Goal: Find contact information: Find contact information

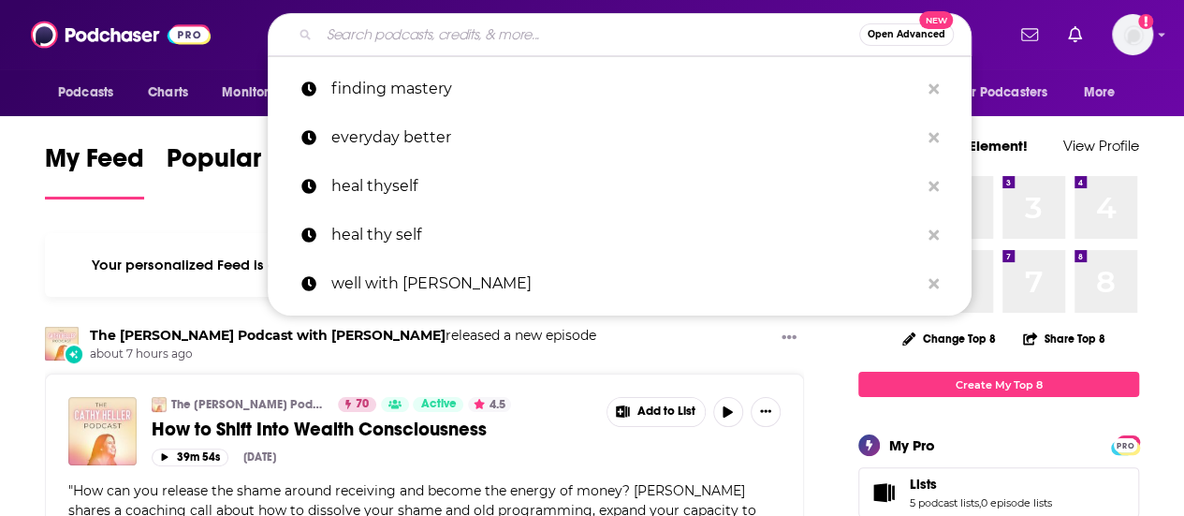
click at [578, 43] on input "Search podcasts, credits, & more..." at bounding box center [589, 35] width 540 height 30
click at [927, 37] on span "Open Advanced" at bounding box center [907, 34] width 78 height 9
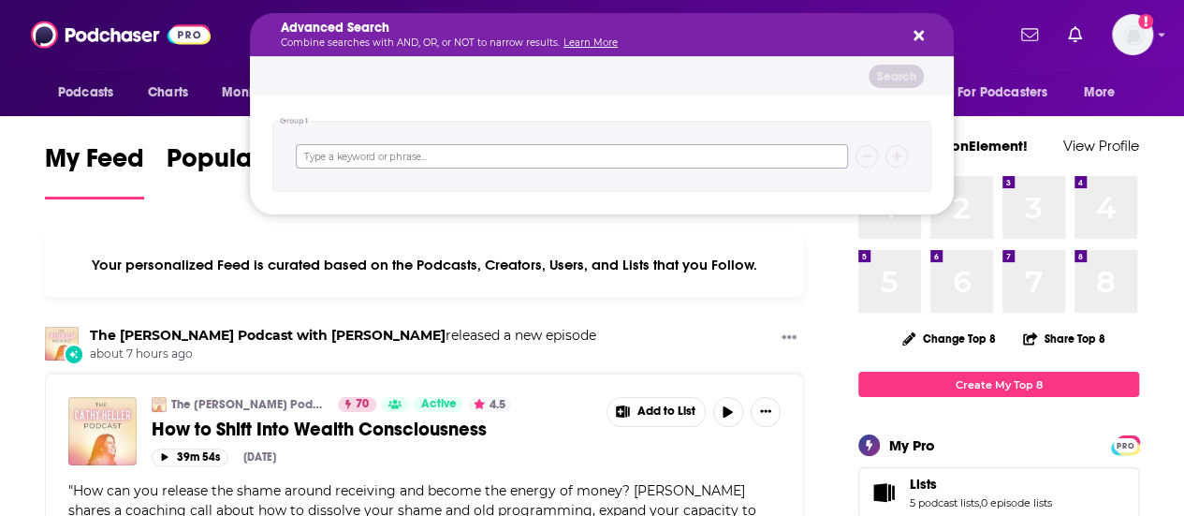
click at [477, 163] on input "Search podcasts, credits, & more..." at bounding box center [572, 156] width 552 height 24
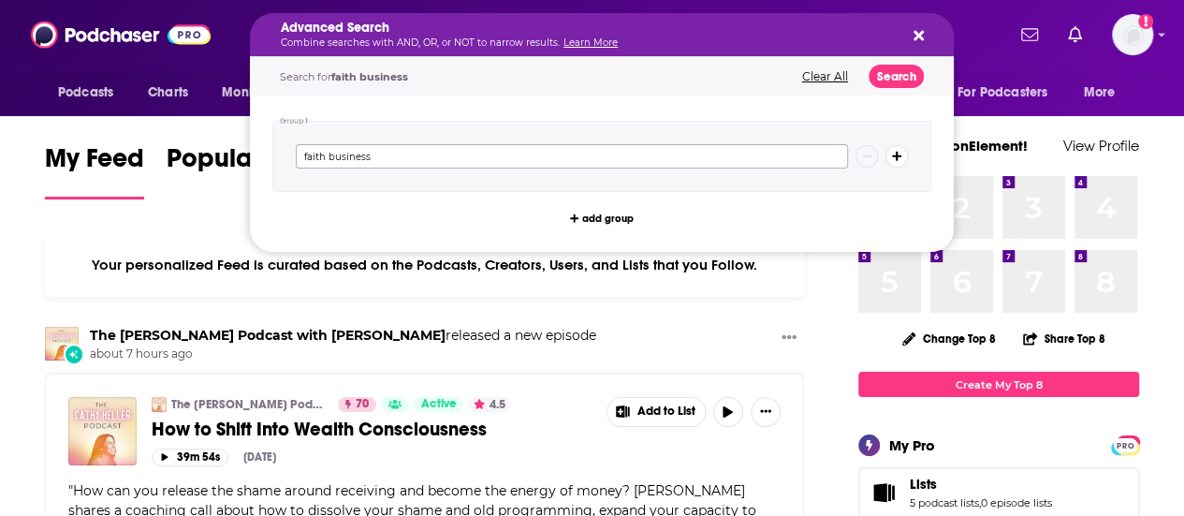
click at [327, 154] on input "faith business" at bounding box center [572, 156] width 552 height 24
click at [401, 150] on input "faith "business" at bounding box center [572, 156] width 552 height 24
click at [321, 153] on input "faith "business"" at bounding box center [572, 156] width 552 height 24
click at [300, 151] on input "faith" "business"" at bounding box center [572, 156] width 552 height 24
click at [331, 158] on input ""faith" "business"" at bounding box center [572, 156] width 552 height 24
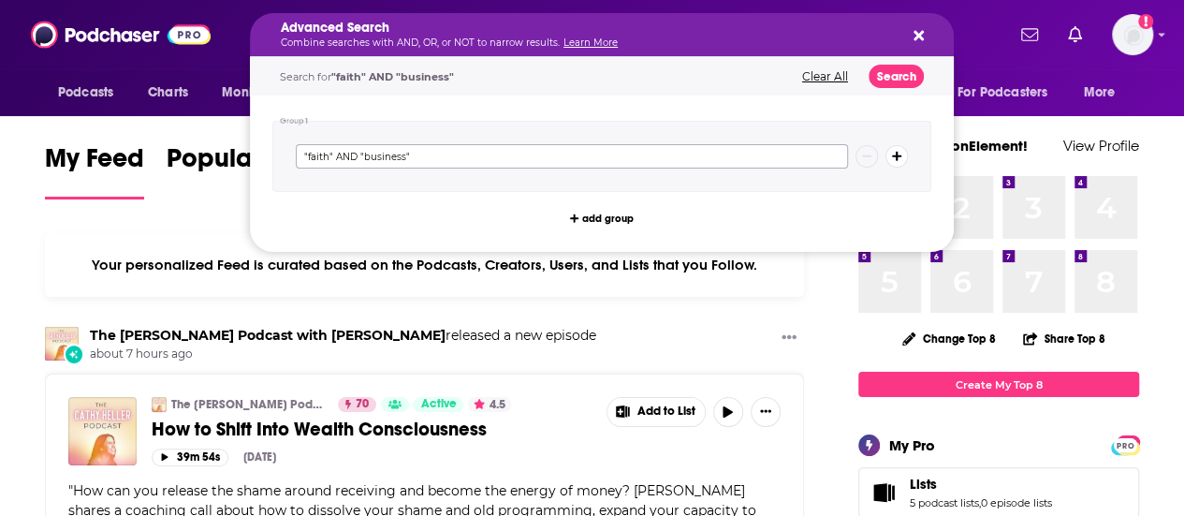
click at [595, 158] on input ""faith" AND "business"" at bounding box center [572, 156] width 552 height 24
type input ""faith" AND "business""
click at [903, 74] on button "Search" at bounding box center [896, 76] width 55 height 23
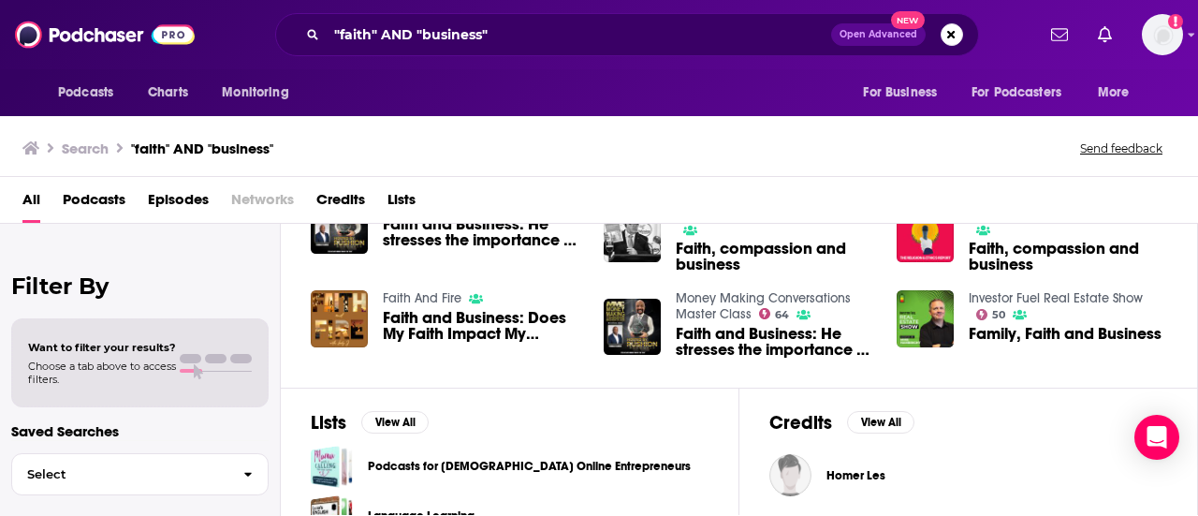
scroll to position [468, 0]
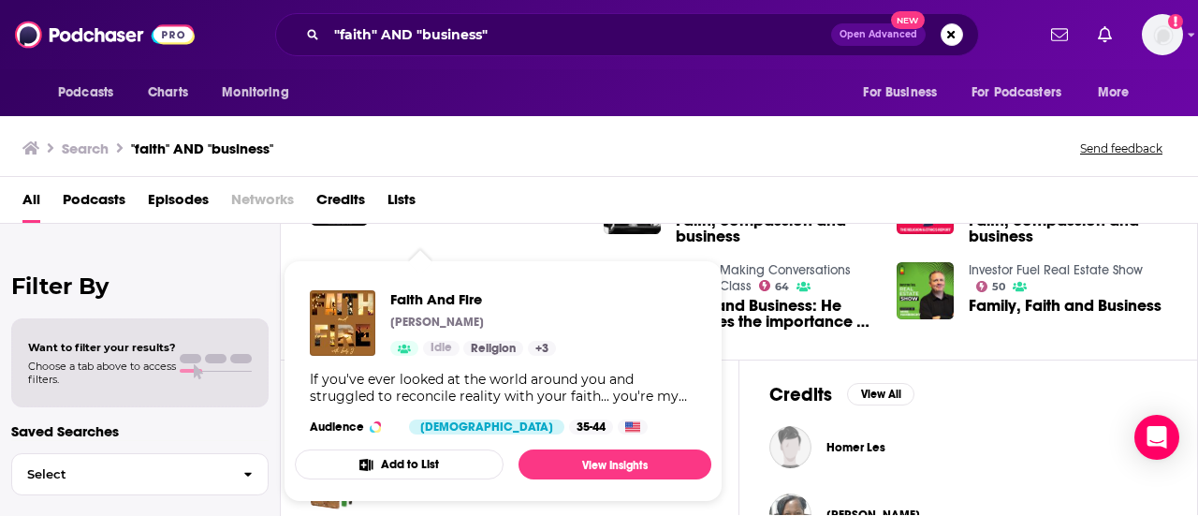
drag, startPoint x: 404, startPoint y: 302, endPoint x: 492, endPoint y: 184, distance: 147.1
click at [492, 184] on div "All Podcasts Episodes Networks Credits Lists" at bounding box center [599, 200] width 1198 height 47
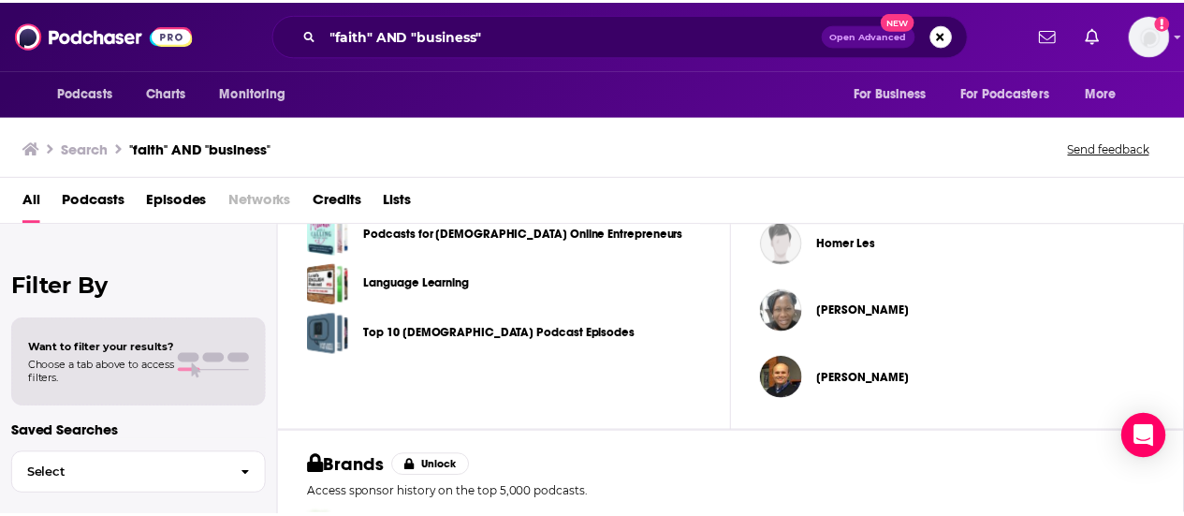
scroll to position [655, 0]
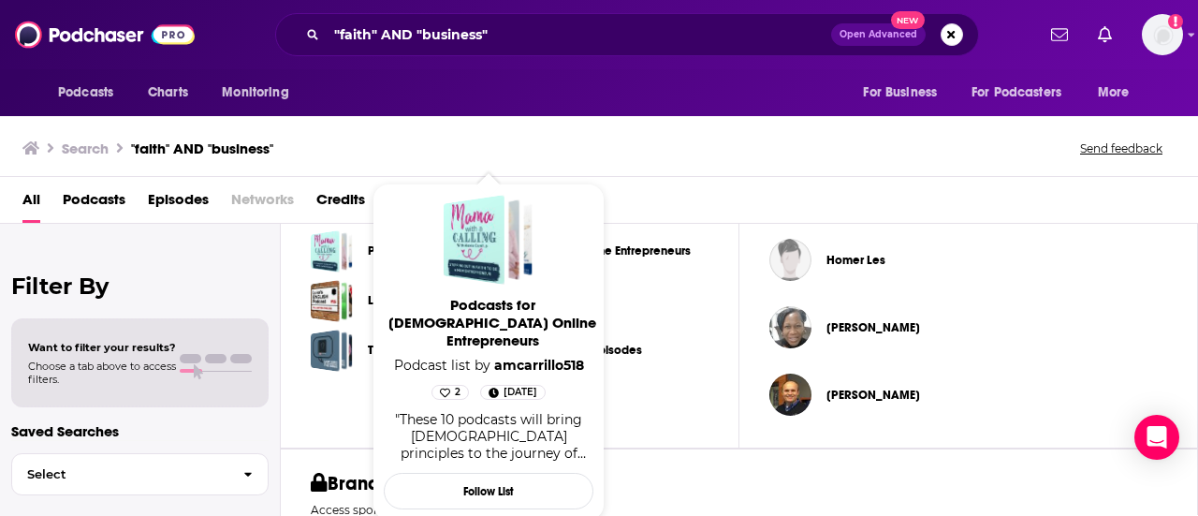
drag, startPoint x: 550, startPoint y: 245, endPoint x: 303, endPoint y: 249, distance: 247.1
click at [303, 249] on div "Lists View All Podcasts for Christian Online Entrepreneurs Language Learning To…" at bounding box center [510, 310] width 459 height 276
click at [491, 304] on span "Podcasts for Christian Online Entrepreneurs" at bounding box center [493, 322] width 210 height 53
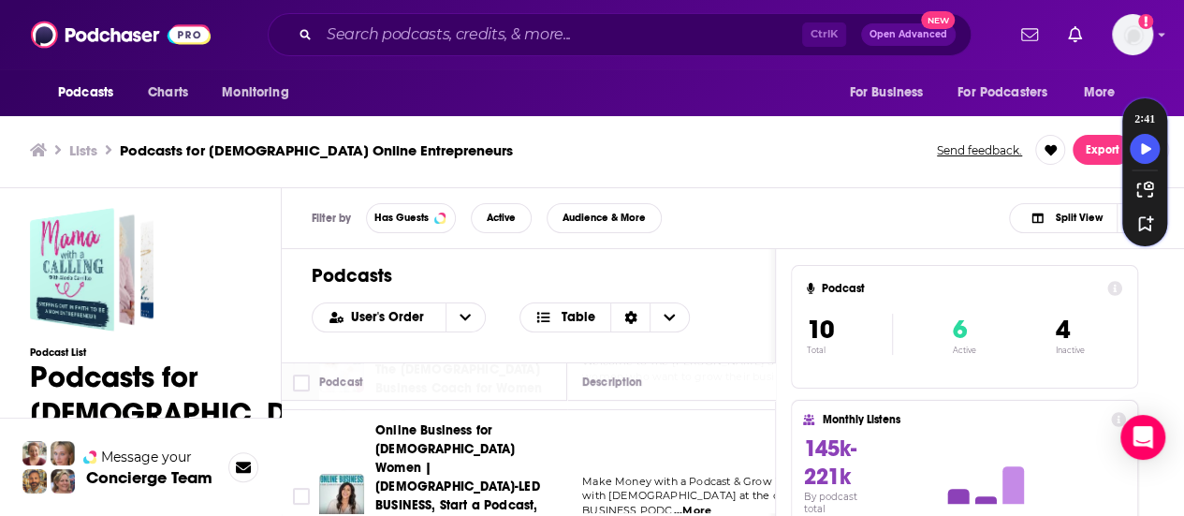
scroll to position [374, 0]
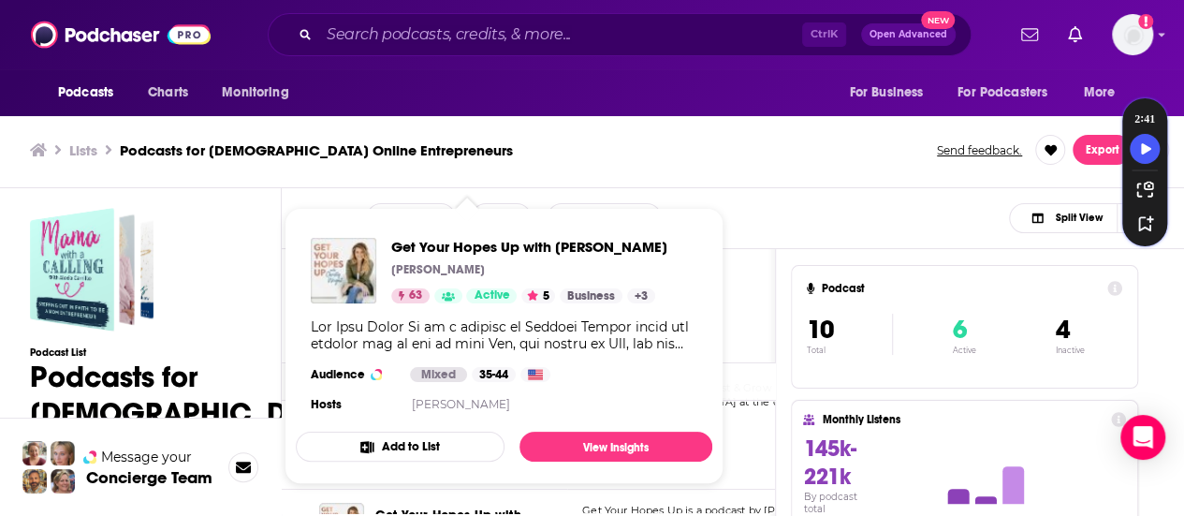
drag, startPoint x: 402, startPoint y: 415, endPoint x: 387, endPoint y: 246, distance: 169.2
drag, startPoint x: 387, startPoint y: 246, endPoint x: 370, endPoint y: 213, distance: 36.8
click at [371, 214] on span "Get Your Hopes Up with Christy Wright Christy Wright 63 Active 5 Business + 3 A…" at bounding box center [504, 346] width 417 height 276
click at [429, 244] on span "Get Your Hopes Up with Christy Wright" at bounding box center [529, 247] width 276 height 18
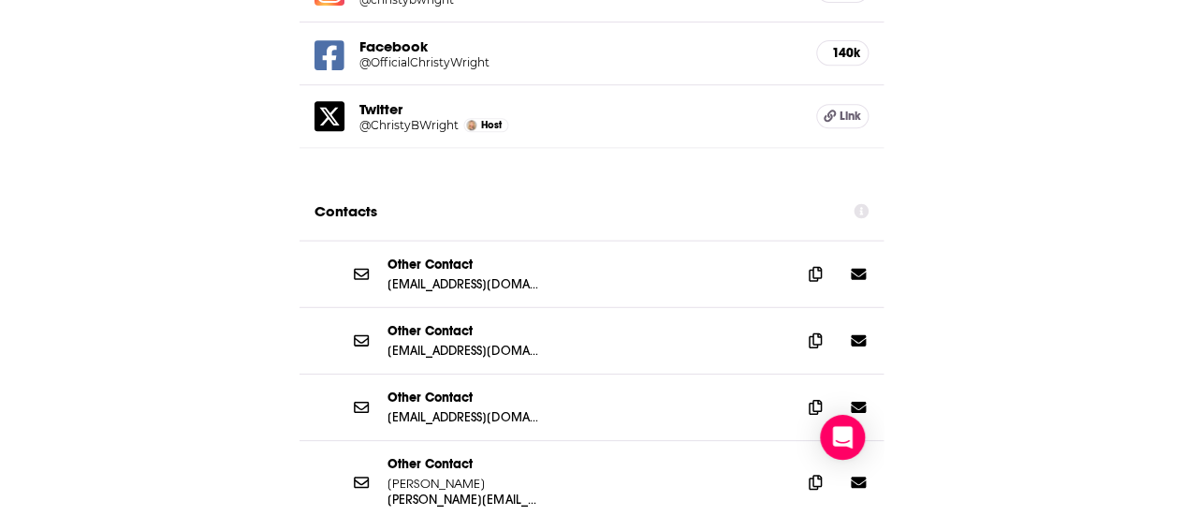
scroll to position [2434, 0]
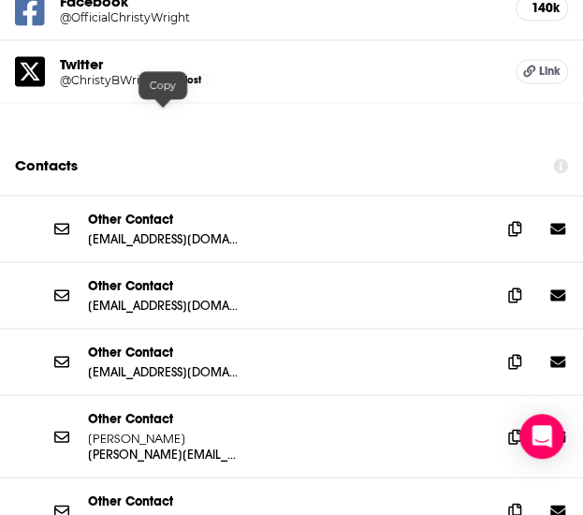
click at [167, 230] on p "hello@christywright.com" at bounding box center [163, 238] width 150 height 16
copy div "hello@christywright.com"
click at [159, 297] on p "info@christywright.com" at bounding box center [163, 305] width 150 height 16
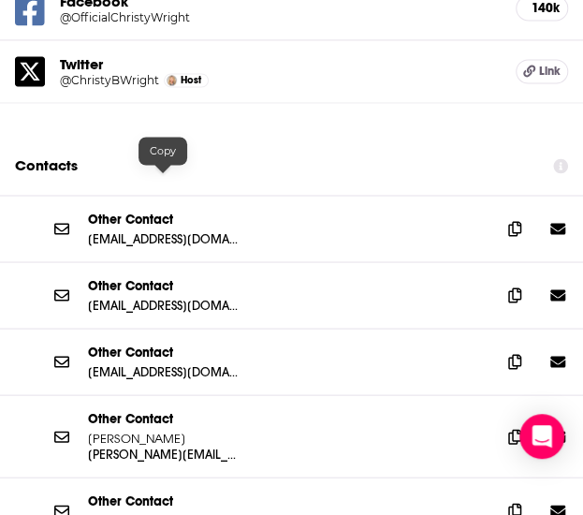
click at [159, 297] on p "info@christywright.com" at bounding box center [163, 305] width 150 height 16
copy div "info@christywright.com"
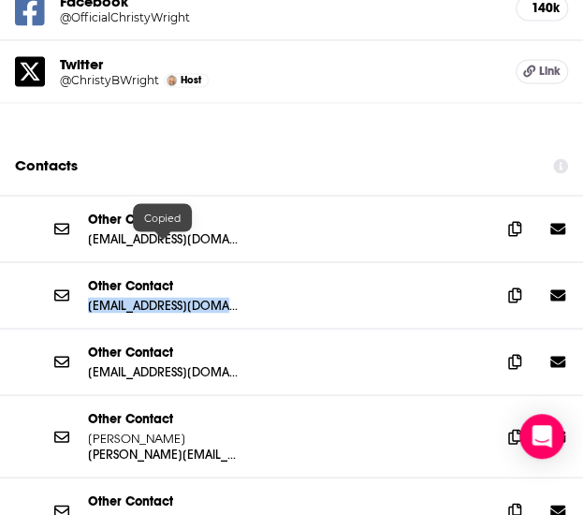
click at [154, 363] on p "orders@christywright.com" at bounding box center [163, 371] width 150 height 16
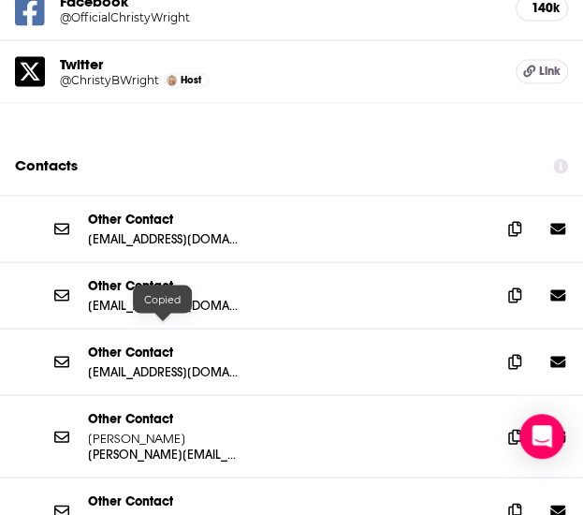
click at [133, 446] on p "christy@christywright.com" at bounding box center [163, 454] width 150 height 16
copy div "christy@christywright.com"
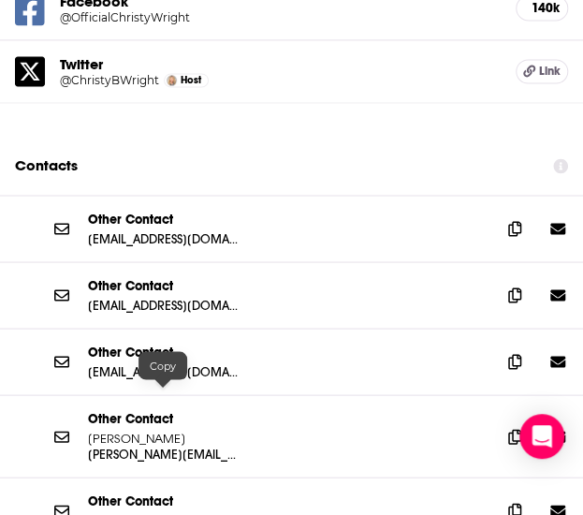
click at [197, 512] on p "booking@christywright.com" at bounding box center [163, 520] width 150 height 16
copy div "booking@christywright.com"
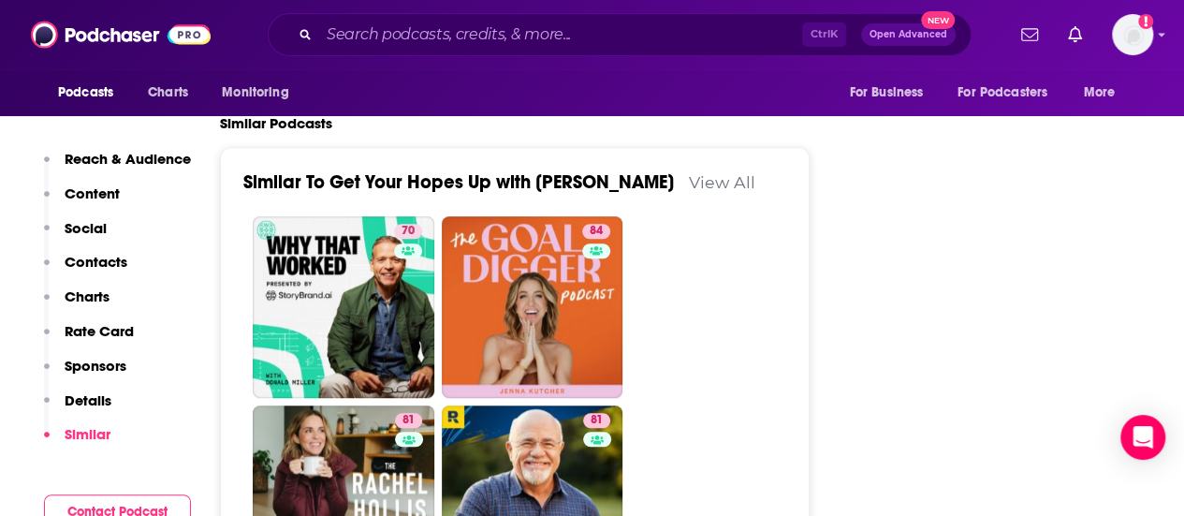
scroll to position [4212, 0]
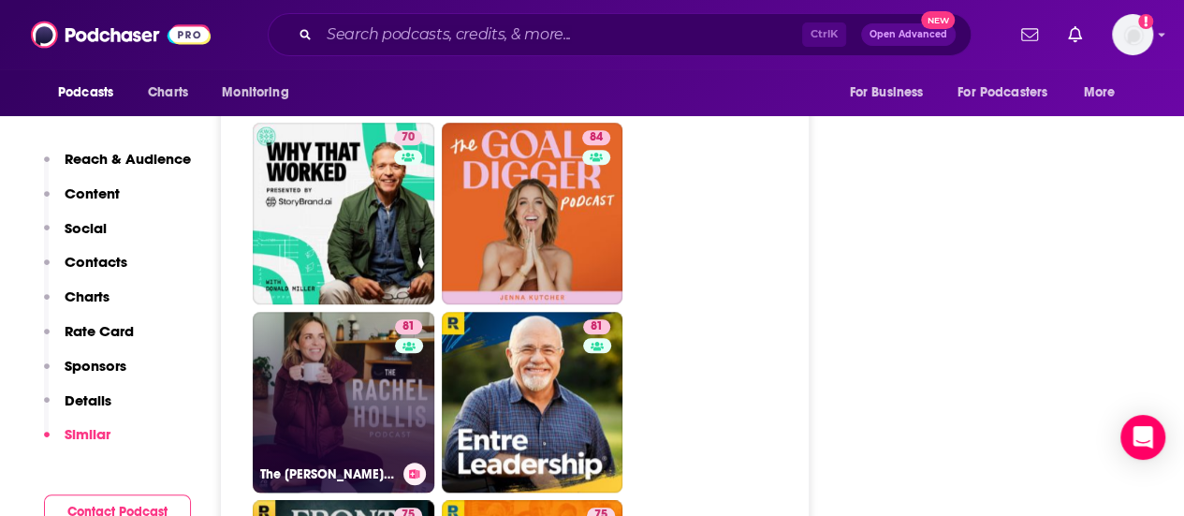
click at [341, 312] on link "81 The Rachel Hollis Podcast" at bounding box center [344, 403] width 182 height 182
type input "https://www.podchaser.com/podcasts/the-rachel-hollis-podcast-531319"
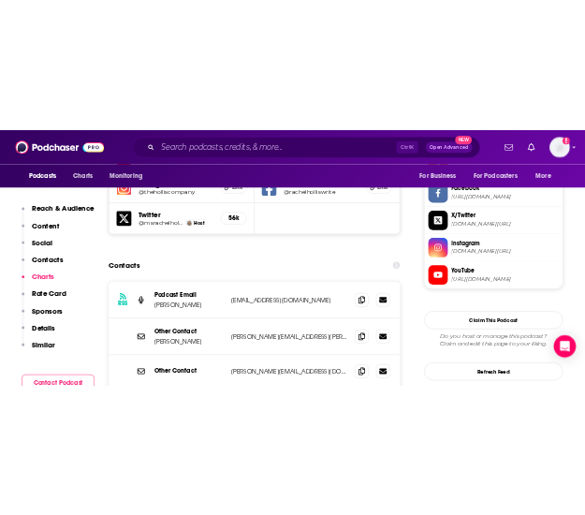
scroll to position [1778, 0]
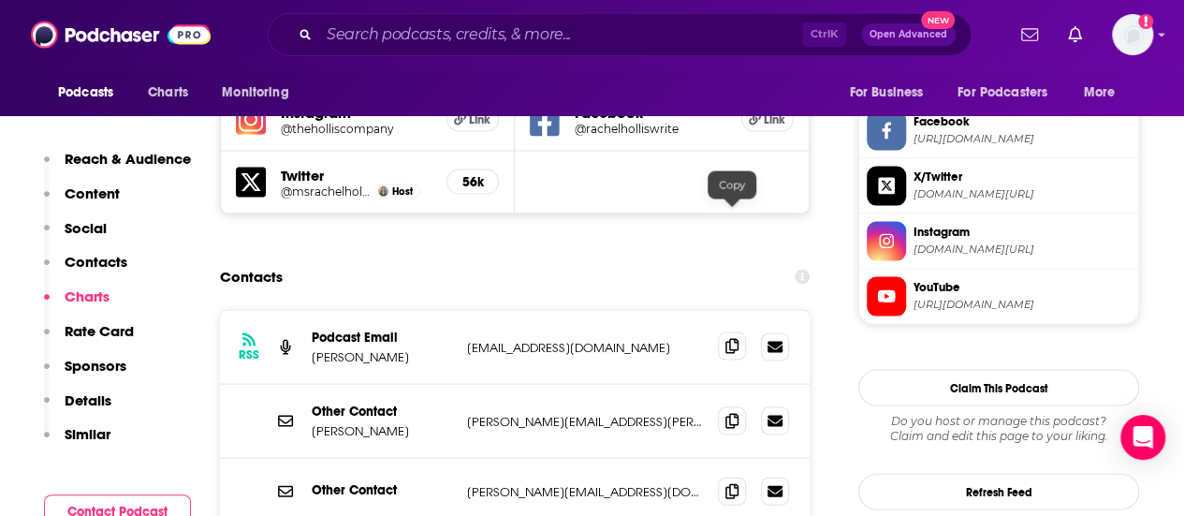
click at [732, 339] on icon at bounding box center [731, 346] width 13 height 15
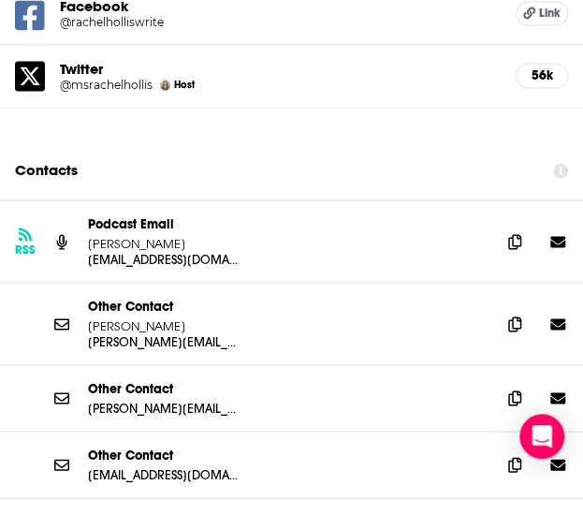
scroll to position [2434, 0]
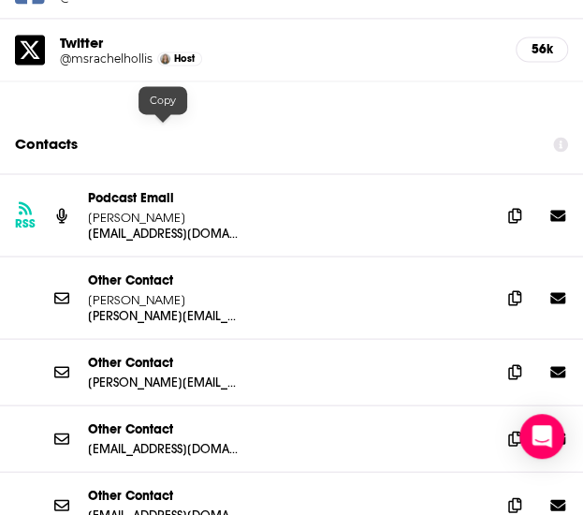
click at [207, 225] on p "podcast@achre.com" at bounding box center [163, 233] width 150 height 16
copy div "podcast@achre.com"
drag, startPoint x: 514, startPoint y: 194, endPoint x: 588, endPoint y: 215, distance: 77.0
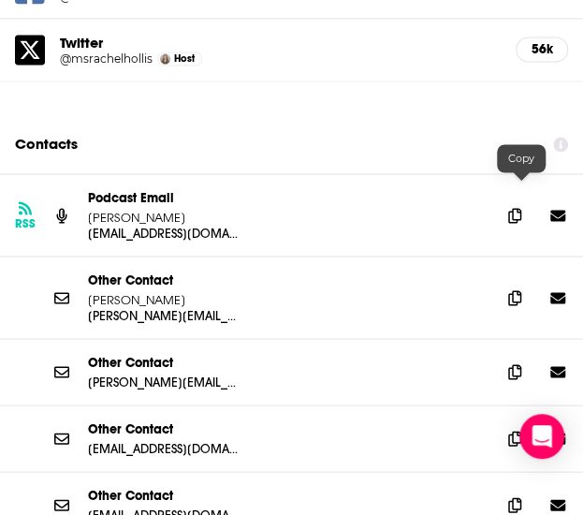
click at [514, 284] on span at bounding box center [515, 298] width 28 height 28
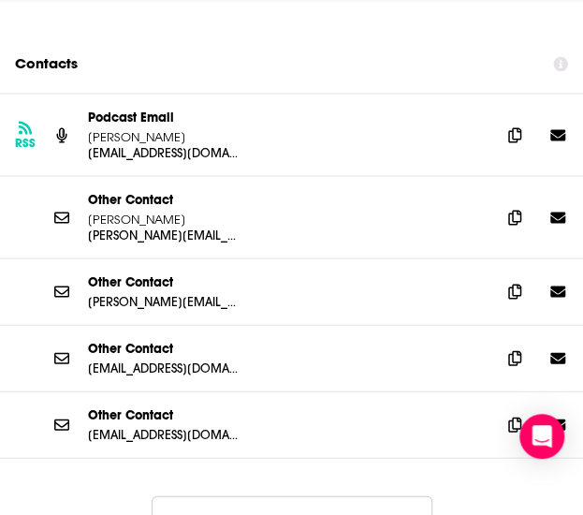
scroll to position [2527, 0]
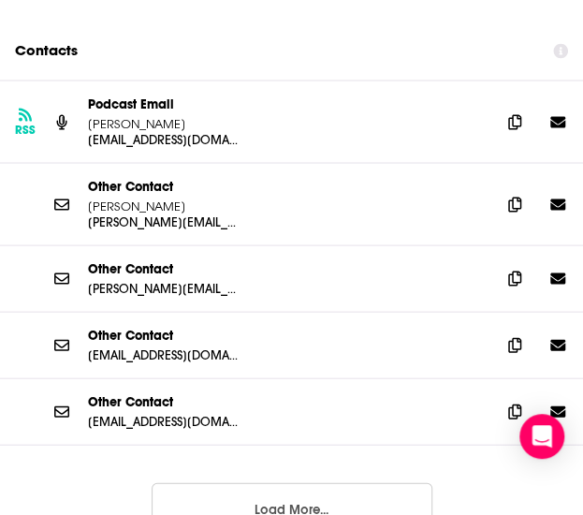
click at [281, 482] on button "Load More..." at bounding box center [292, 507] width 281 height 51
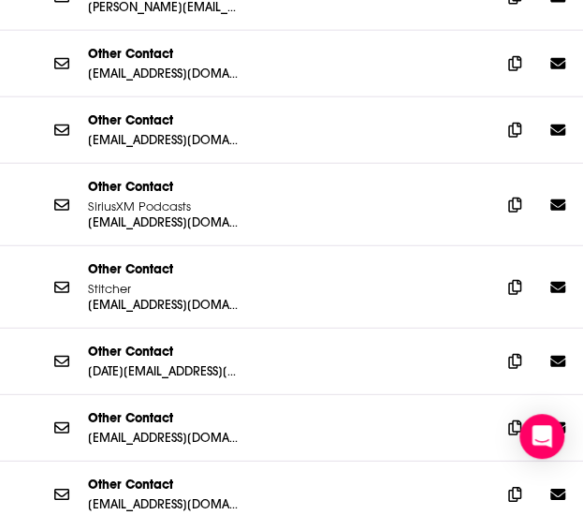
scroll to position [2902, 0]
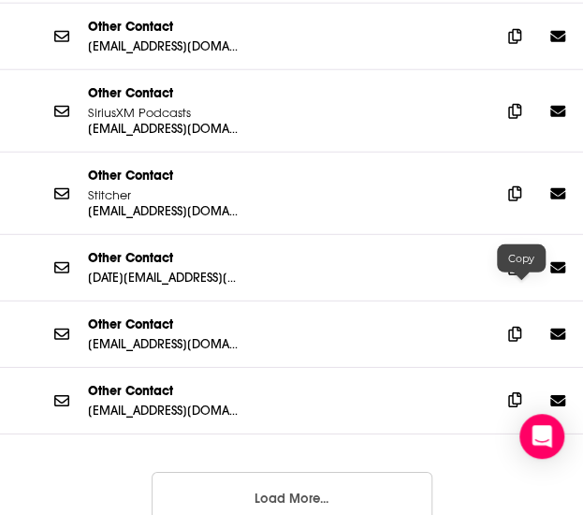
click at [521, 392] on icon at bounding box center [514, 399] width 13 height 15
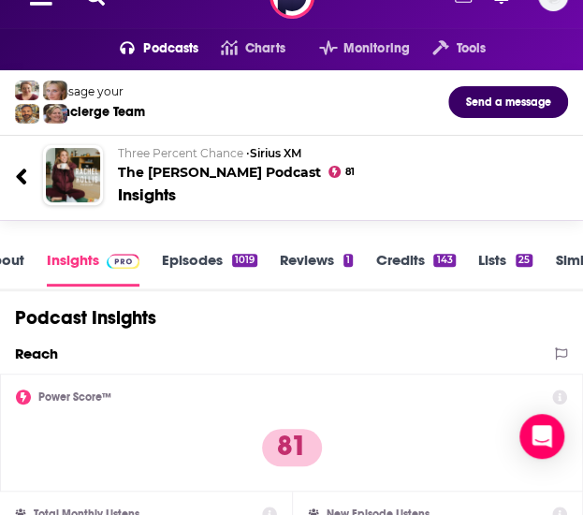
scroll to position [0, 0]
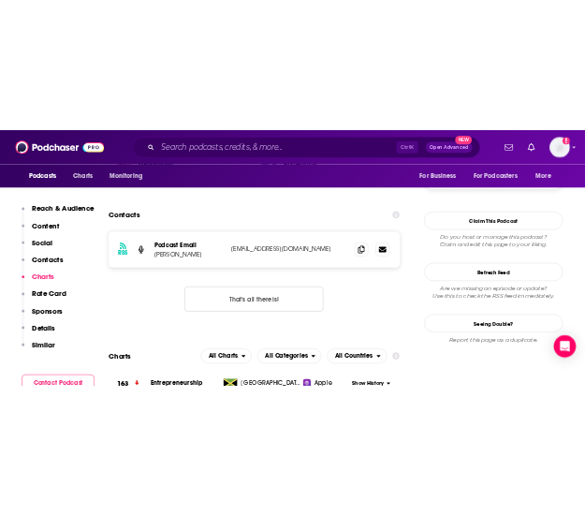
scroll to position [1778, 0]
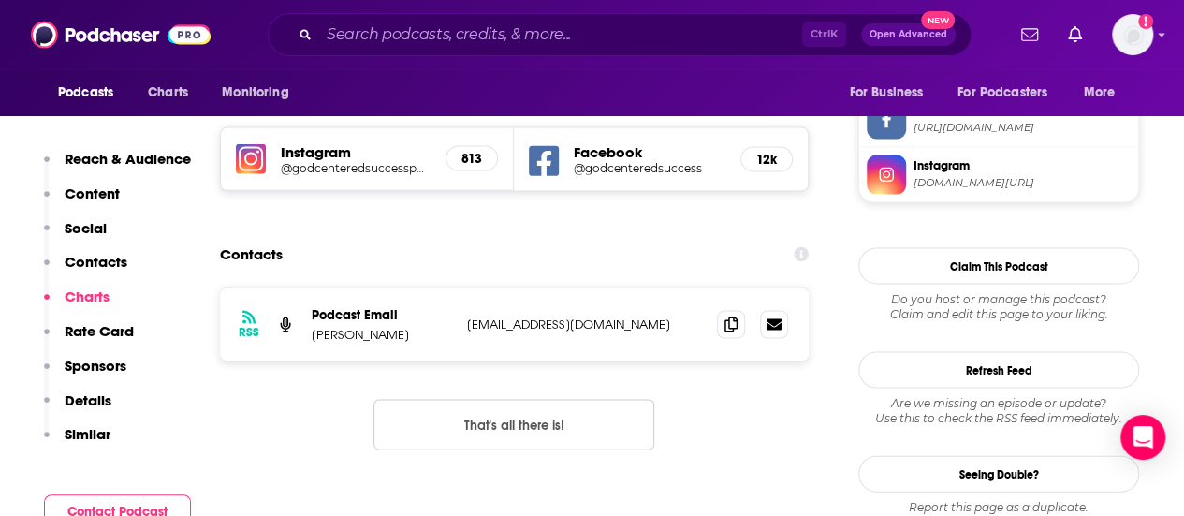
click at [528, 316] on p "mia@miarene.com" at bounding box center [584, 324] width 235 height 16
copy div "mia@miarene.com mia@miarene.com"
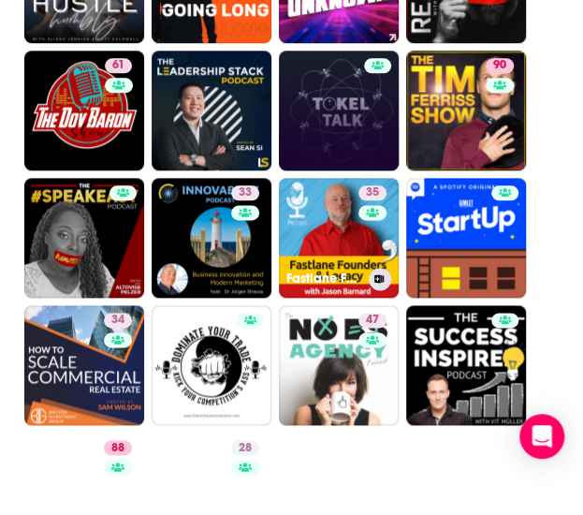
scroll to position [5710, 0]
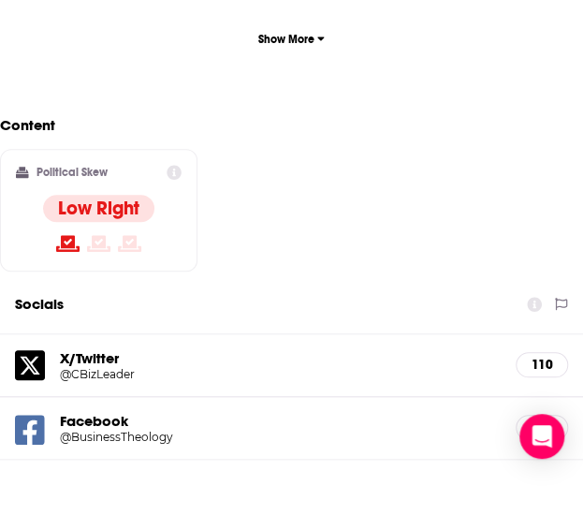
scroll to position [2246, 0]
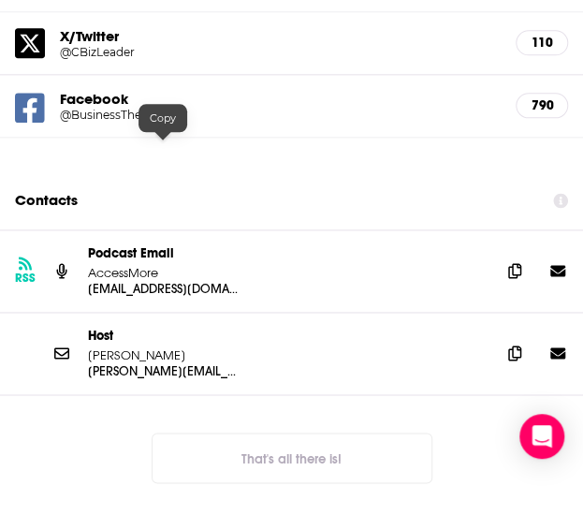
click at [172, 281] on p "emfapple@accessmore.com" at bounding box center [163, 289] width 150 height 16
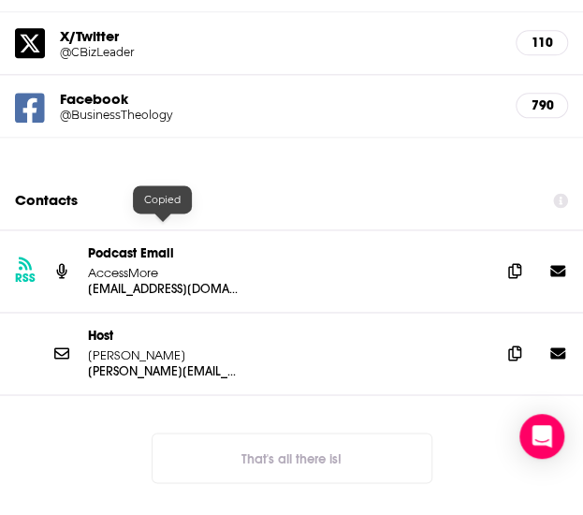
click at [146, 363] on p "Darren@HighBridgeBooks.com" at bounding box center [163, 371] width 150 height 16
copy div "Darren@HighBridgeBooks.com"
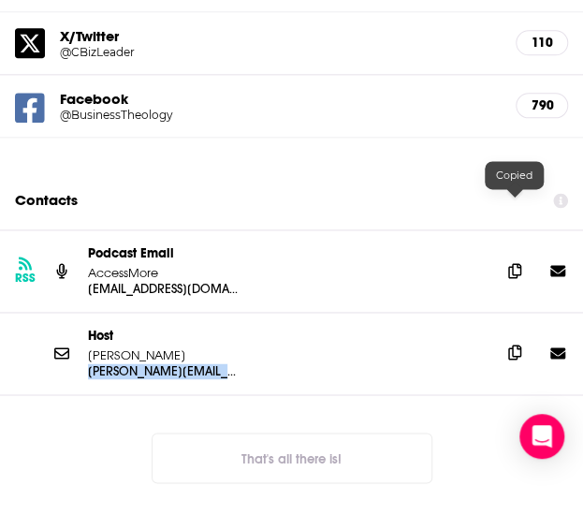
click at [513, 344] on icon at bounding box center [514, 351] width 13 height 15
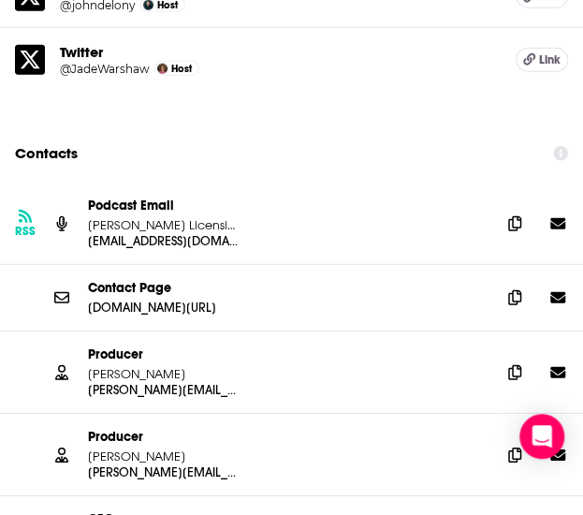
scroll to position [2902, 0]
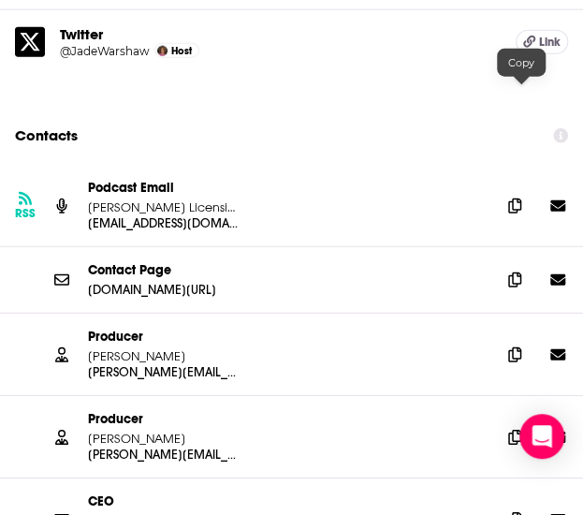
drag, startPoint x: 525, startPoint y: 93, endPoint x: 588, endPoint y: 88, distance: 62.9
click at [521, 198] on icon at bounding box center [514, 205] width 13 height 15
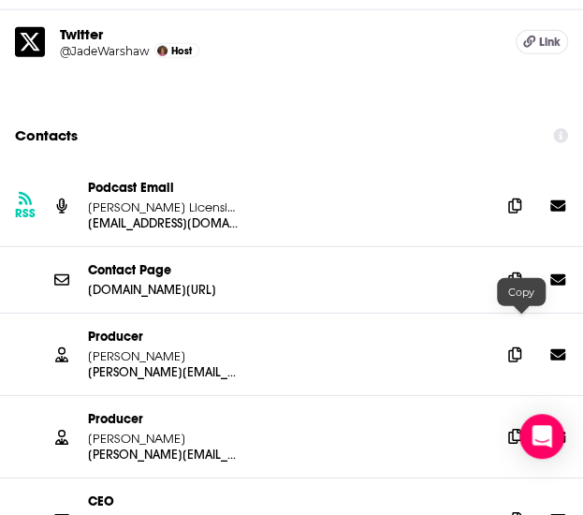
click at [513, 422] on span at bounding box center [515, 436] width 28 height 28
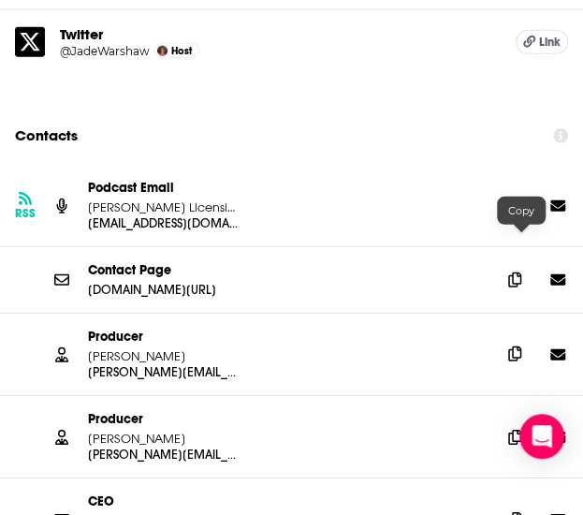
click at [521, 346] on icon at bounding box center [514, 353] width 13 height 15
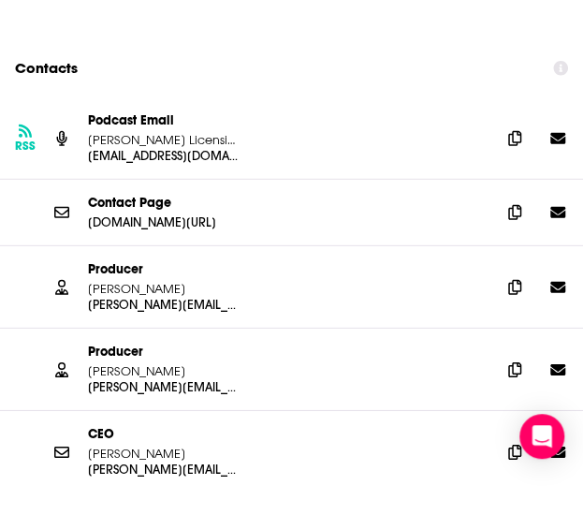
scroll to position [3089, 0]
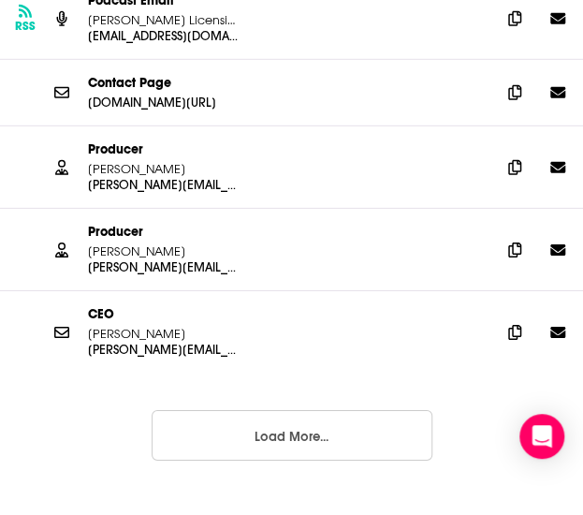
click at [305, 410] on button "Load More..." at bounding box center [292, 435] width 281 height 51
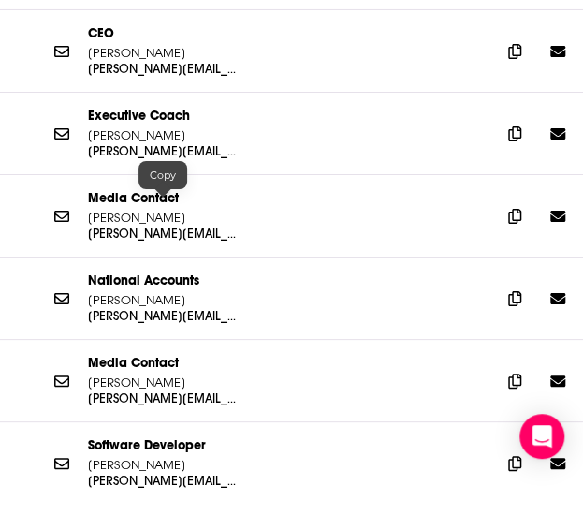
scroll to position [3276, 0]
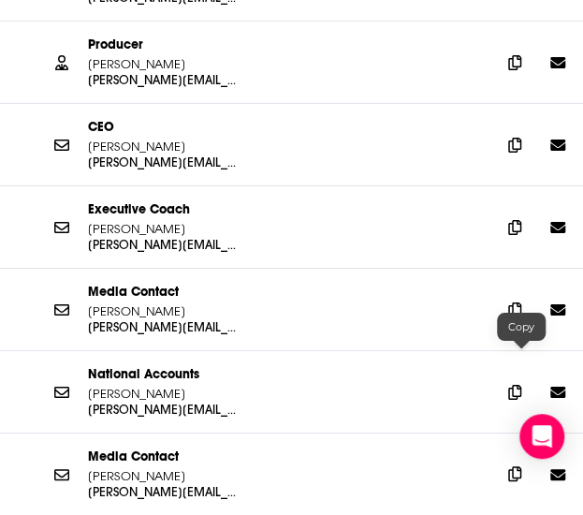
click at [519, 466] on icon at bounding box center [514, 473] width 13 height 15
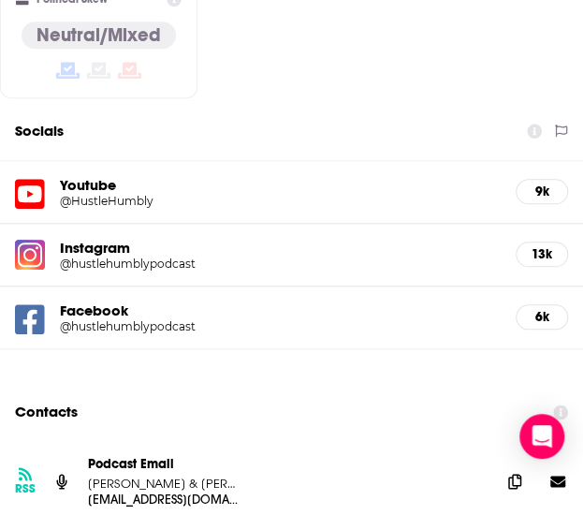
scroll to position [2246, 0]
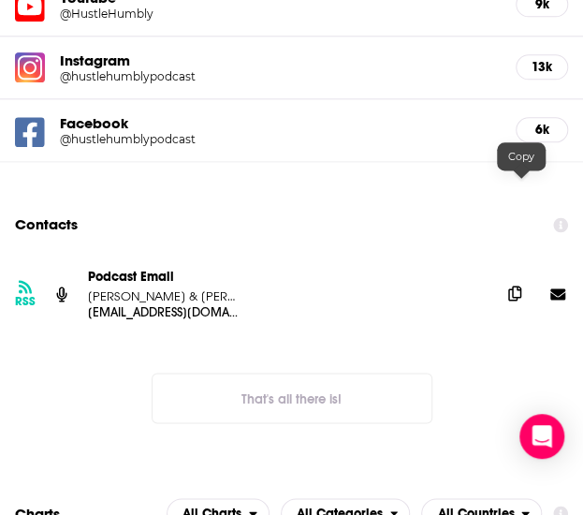
click at [513, 279] on span at bounding box center [515, 293] width 28 height 28
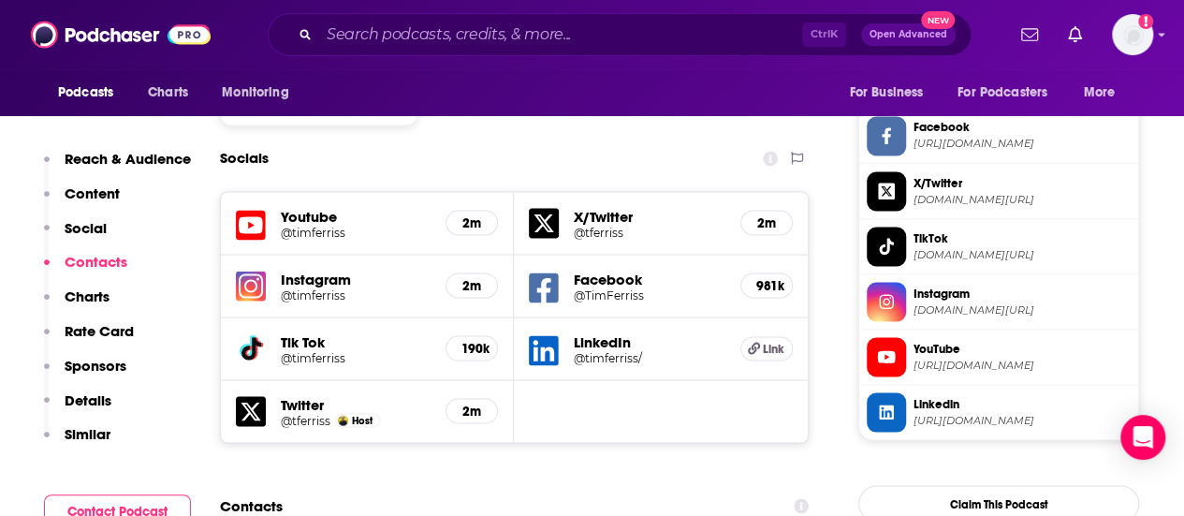
scroll to position [1123, 0]
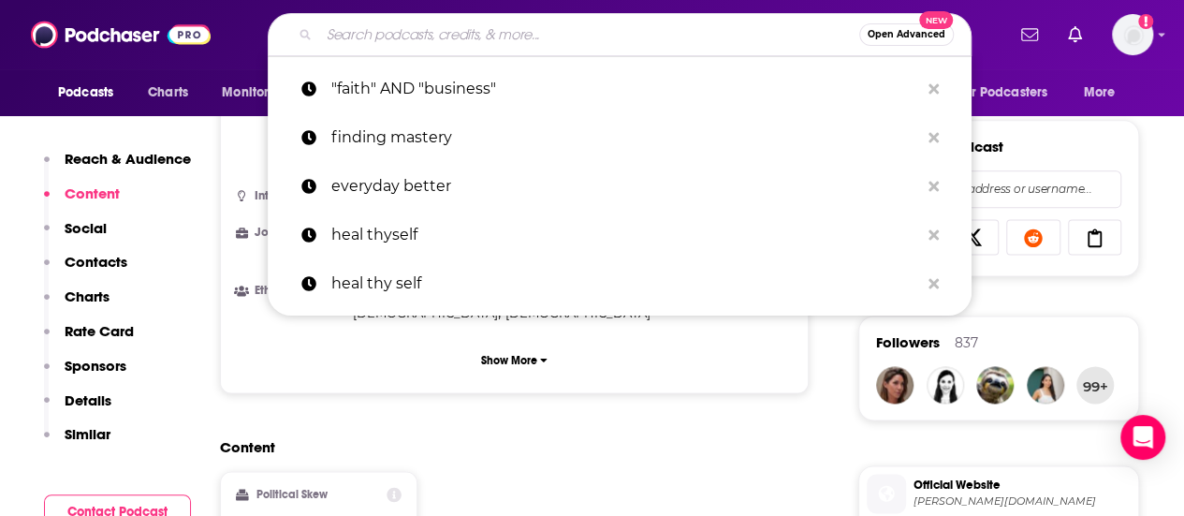
click at [575, 37] on input "Search podcasts, credits, & more..." at bounding box center [589, 35] width 540 height 30
click at [582, 30] on span "Open Advanced" at bounding box center [907, 34] width 78 height 9
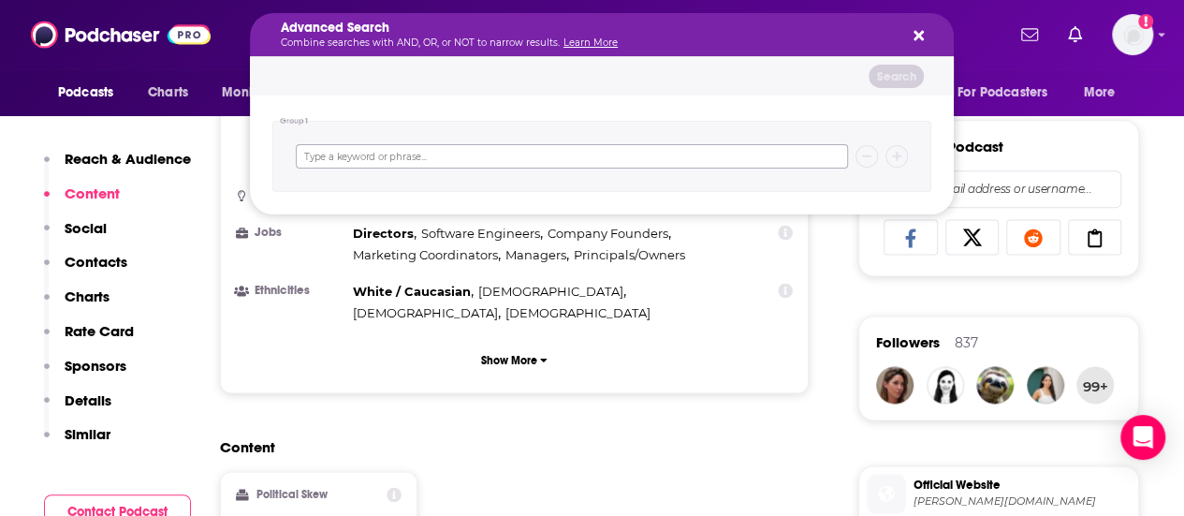
click at [461, 149] on input "Search podcasts, credits, & more..." at bounding box center [572, 156] width 552 height 24
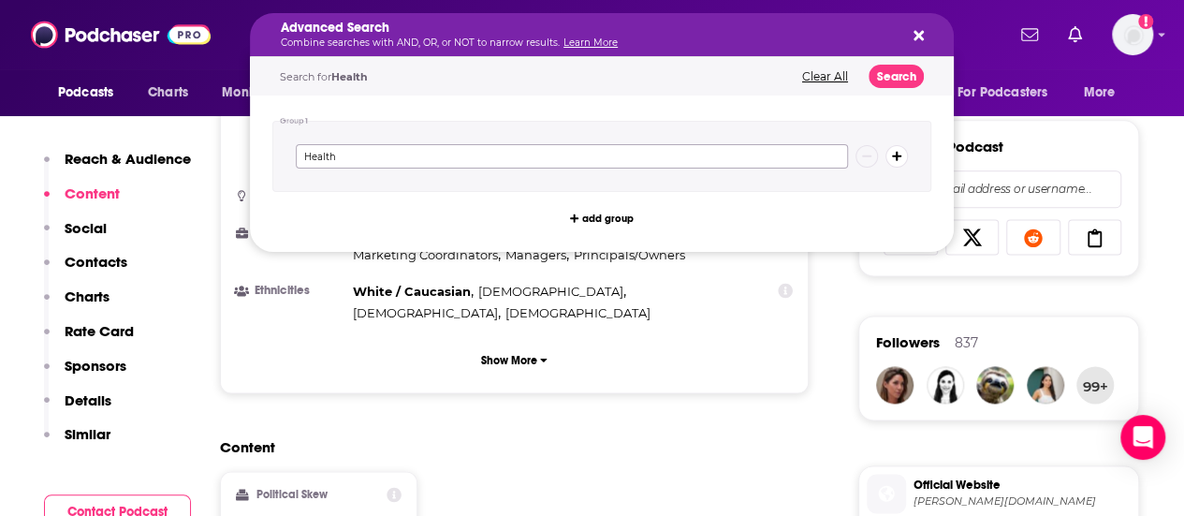
type input "Health"
click at [582, 80] on button "Search" at bounding box center [896, 76] width 55 height 23
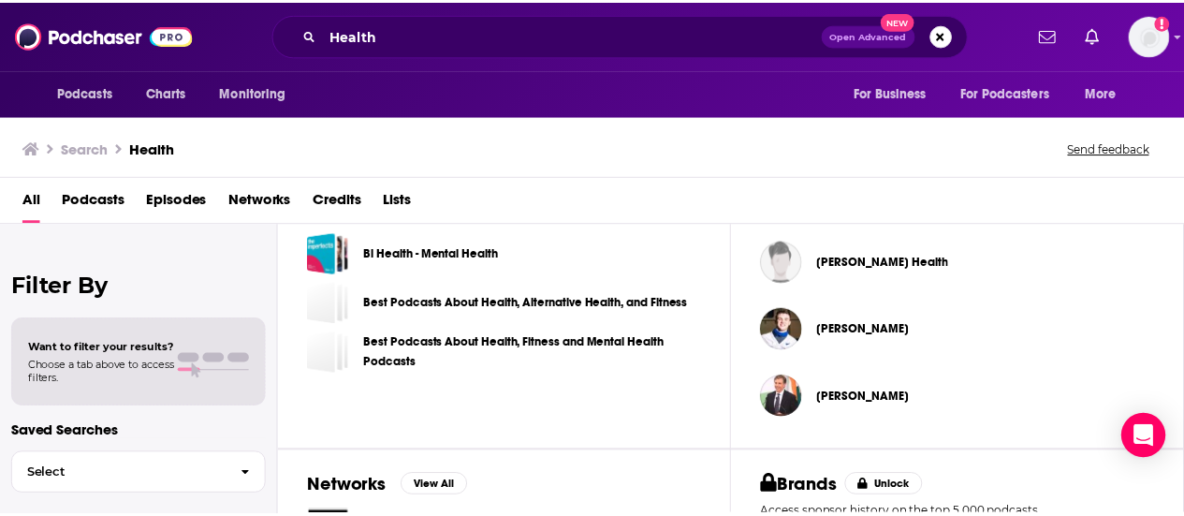
scroll to position [655, 0]
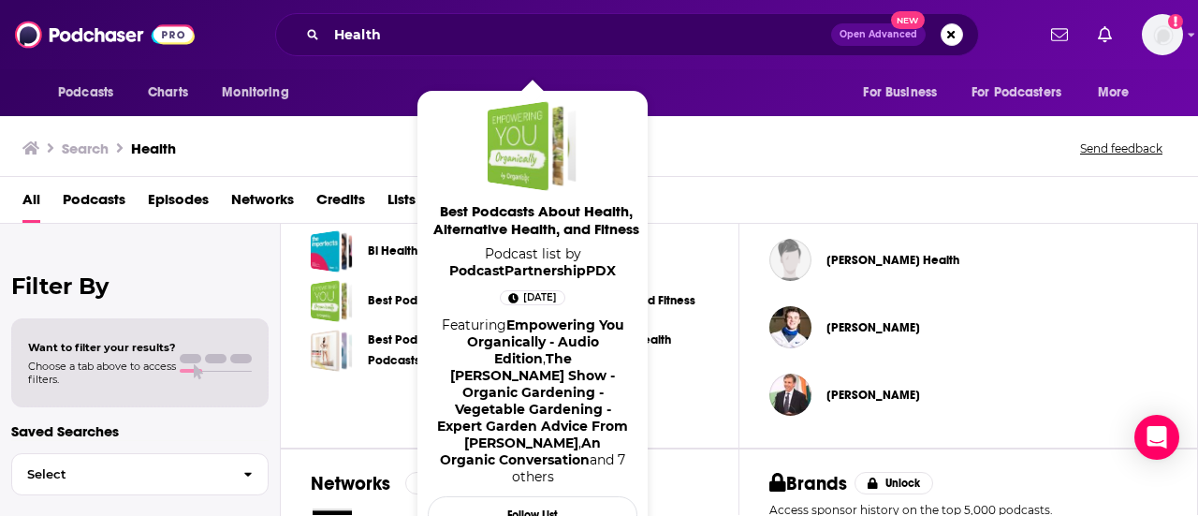
click at [582, 301] on link "Best Podcasts About Health, Alternative Health, and Fitness" at bounding box center [532, 300] width 328 height 21
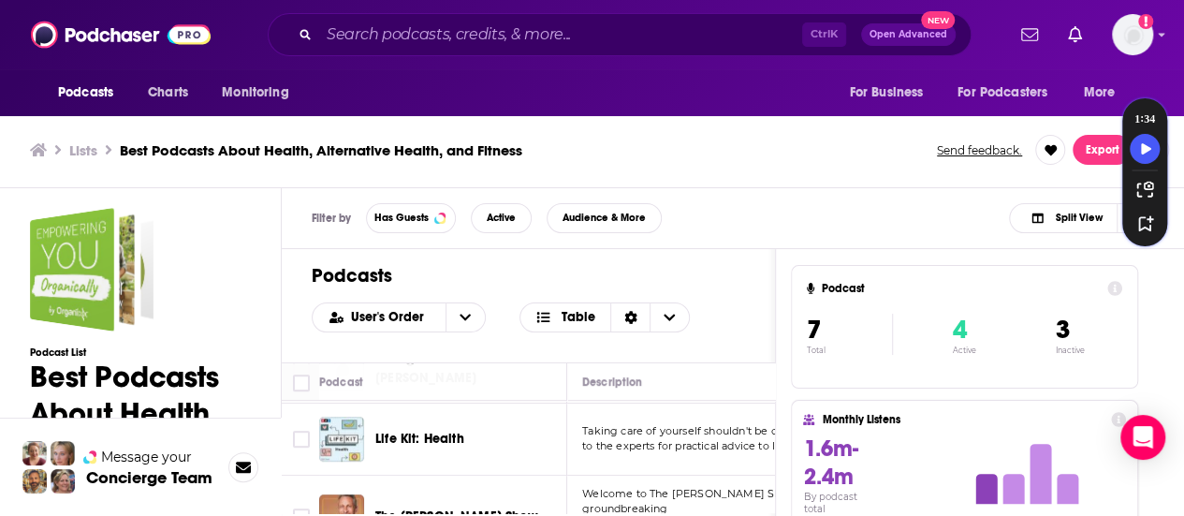
scroll to position [558, 0]
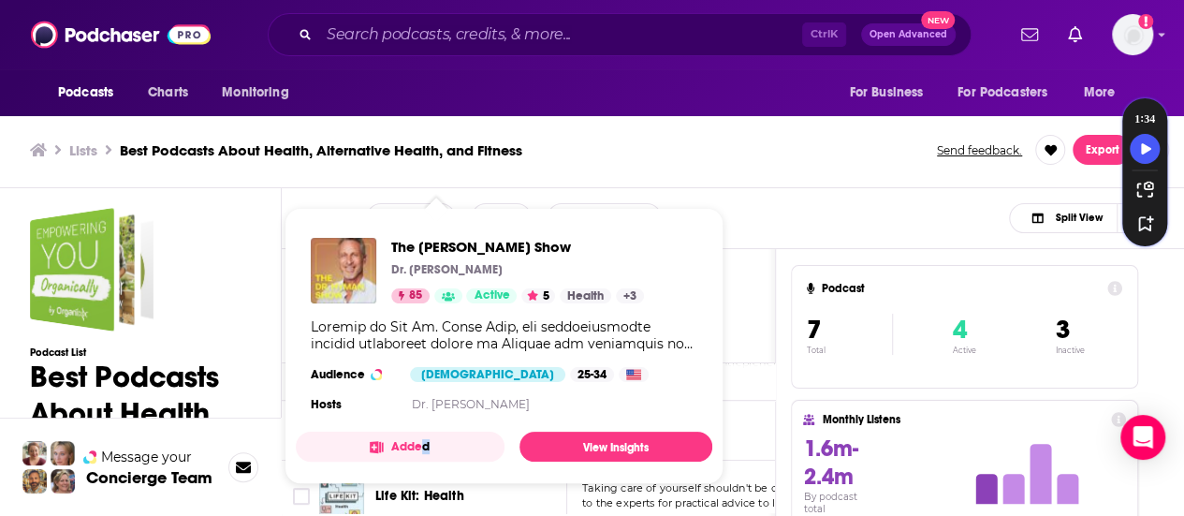
click at [426, 485] on span "The [PERSON_NAME] Show Dr. [PERSON_NAME] 85 Active 5 Health + 3 Audience [DEMOG…" at bounding box center [504, 346] width 439 height 299
click at [449, 246] on span "The [PERSON_NAME] Show" at bounding box center [517, 247] width 253 height 18
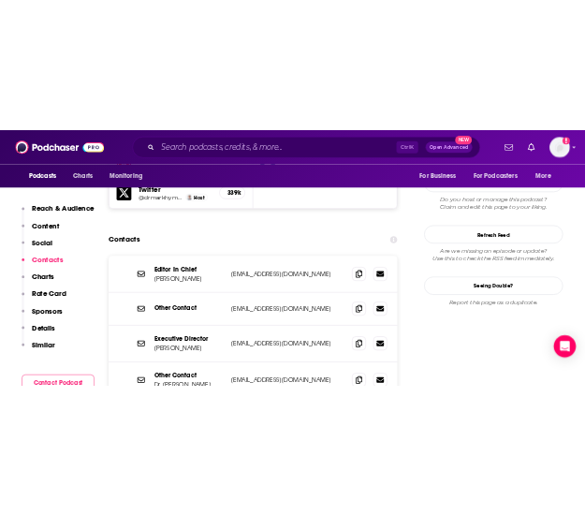
scroll to position [1778, 0]
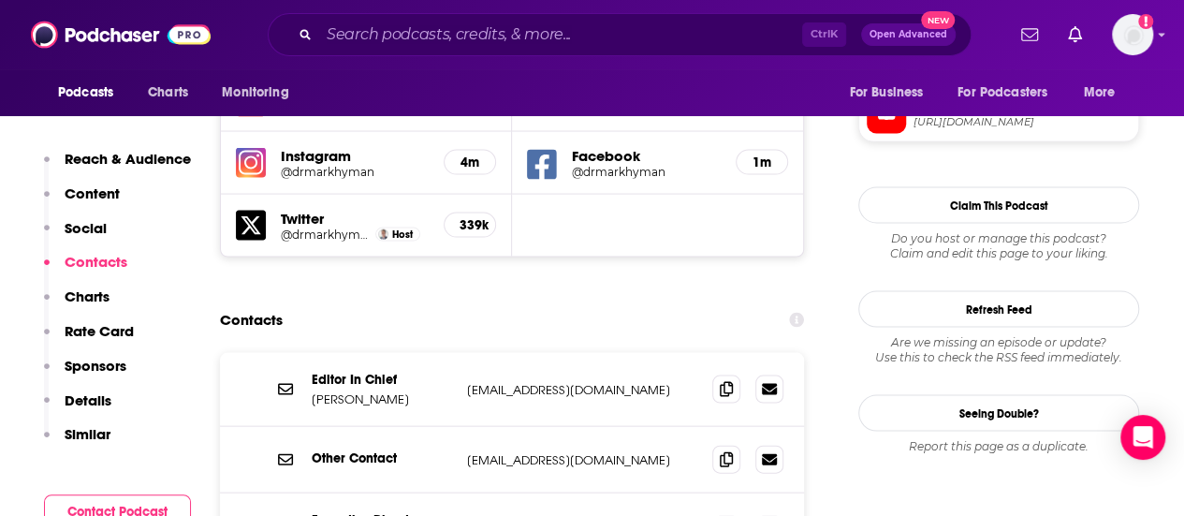
click at [520, 382] on p "[EMAIL_ADDRESS][DOMAIN_NAME]" at bounding box center [582, 390] width 230 height 16
copy div "[EMAIL_ADDRESS][DOMAIN_NAME] [PERSON_NAME][EMAIL_ADDRESS][DOMAIN_NAME]"
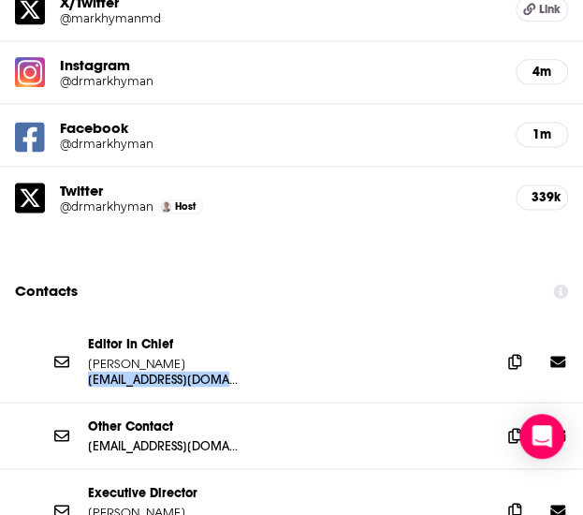
scroll to position [2434, 0]
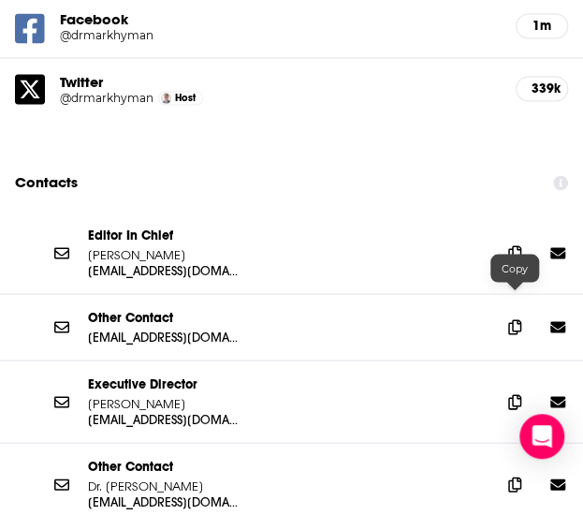
drag, startPoint x: 519, startPoint y: 293, endPoint x: 583, endPoint y: 280, distance: 65.0
click at [519, 394] on icon at bounding box center [514, 401] width 13 height 15
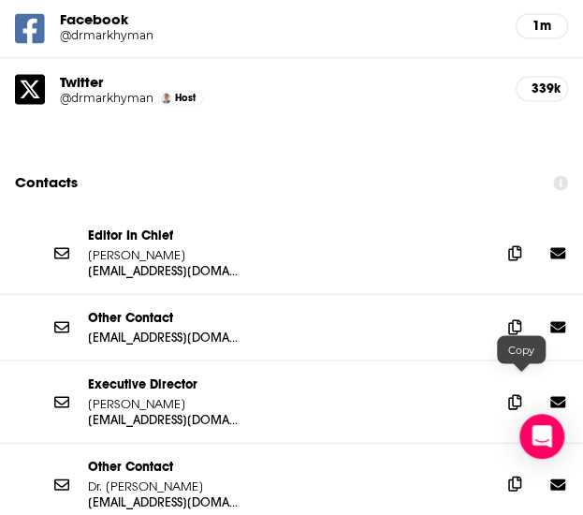
click at [529, 469] on span at bounding box center [515, 483] width 28 height 28
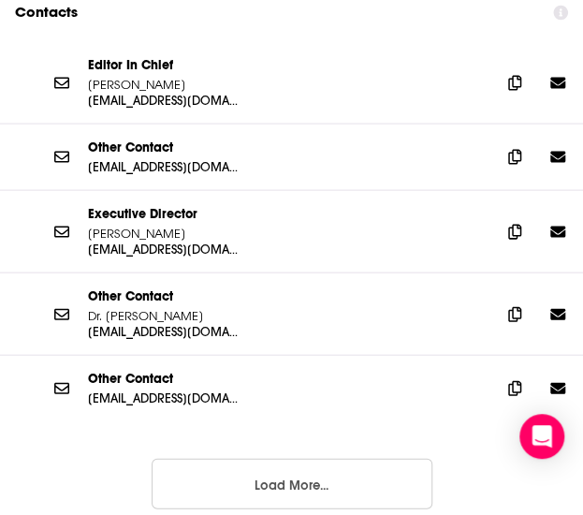
scroll to position [2621, 0]
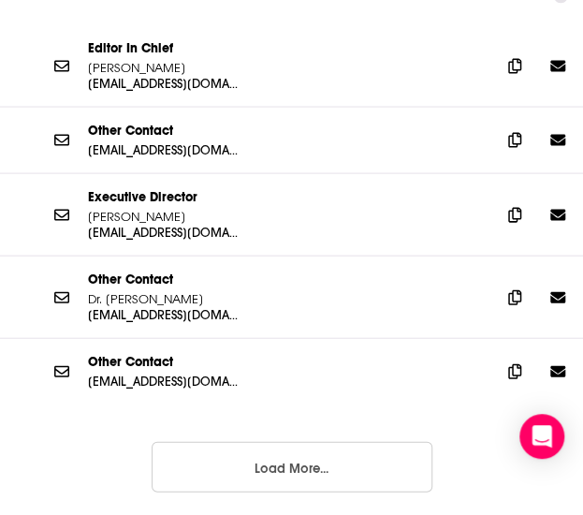
click at [307, 441] on button "Load More..." at bounding box center [292, 466] width 281 height 51
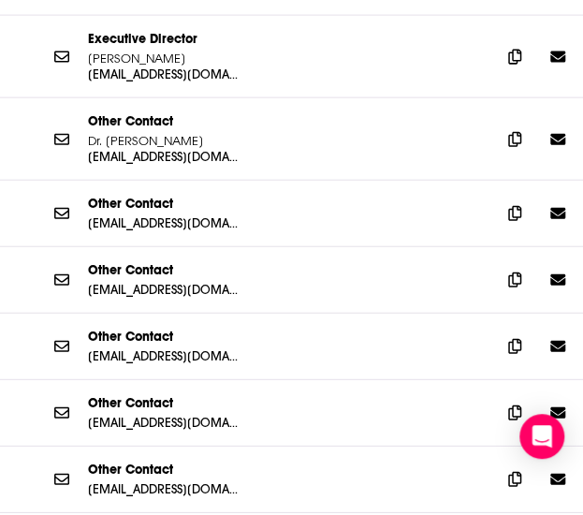
scroll to position [2808, 0]
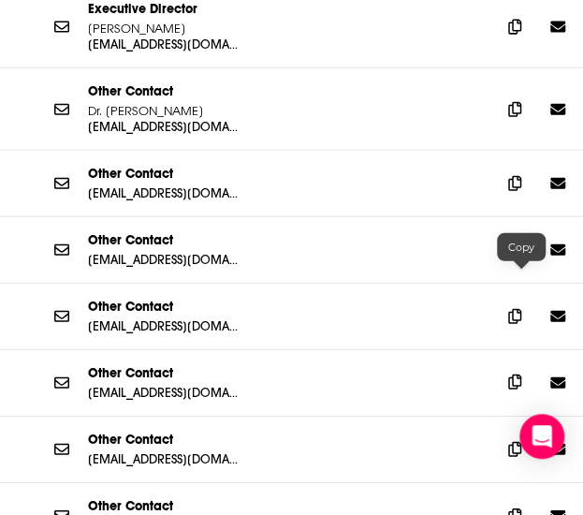
click at [521, 374] on icon at bounding box center [514, 381] width 13 height 15
